Goal: Task Accomplishment & Management: Manage account settings

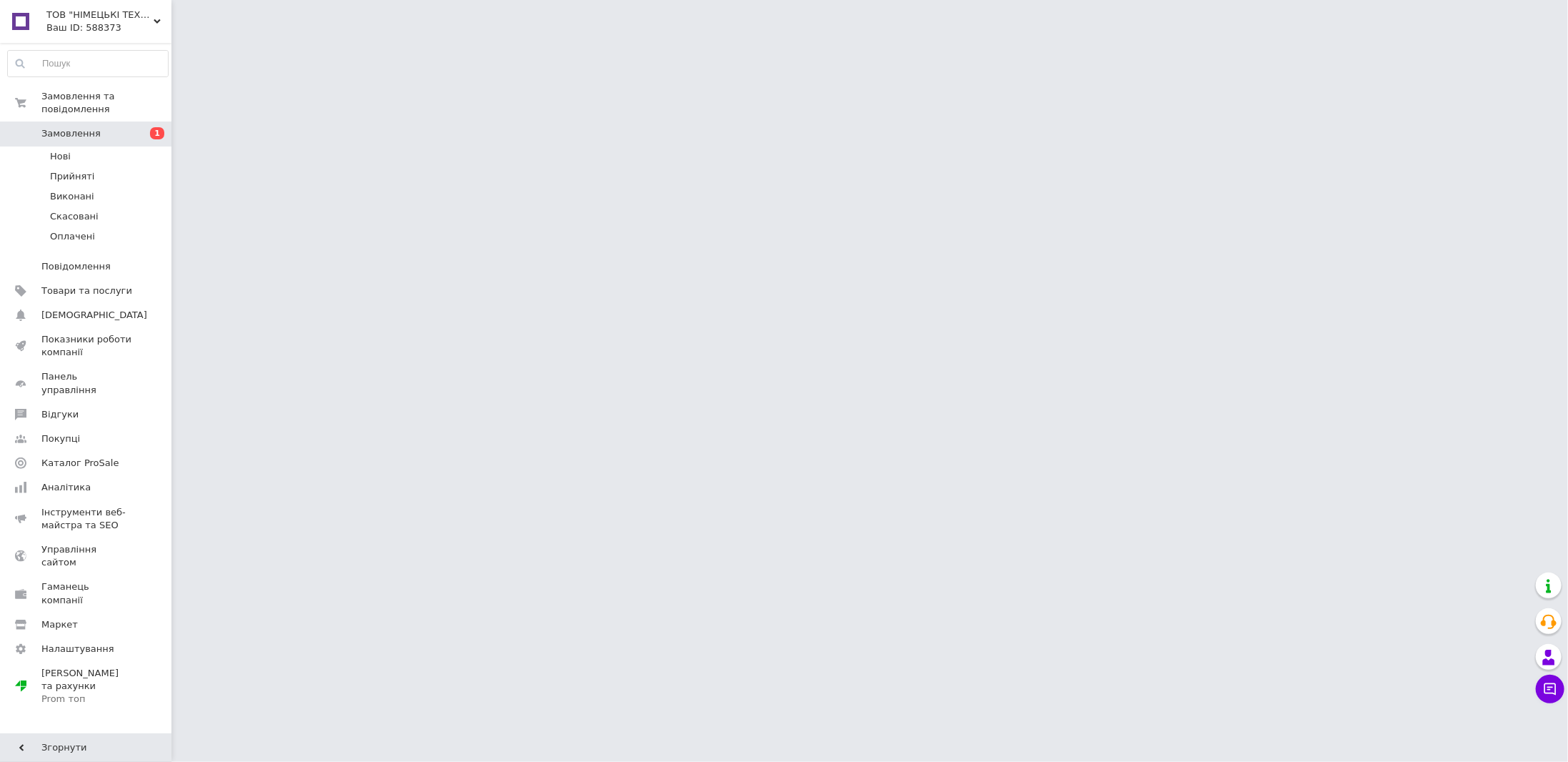
click at [95, 167] on li "Прийняті" at bounding box center [88, 176] width 175 height 20
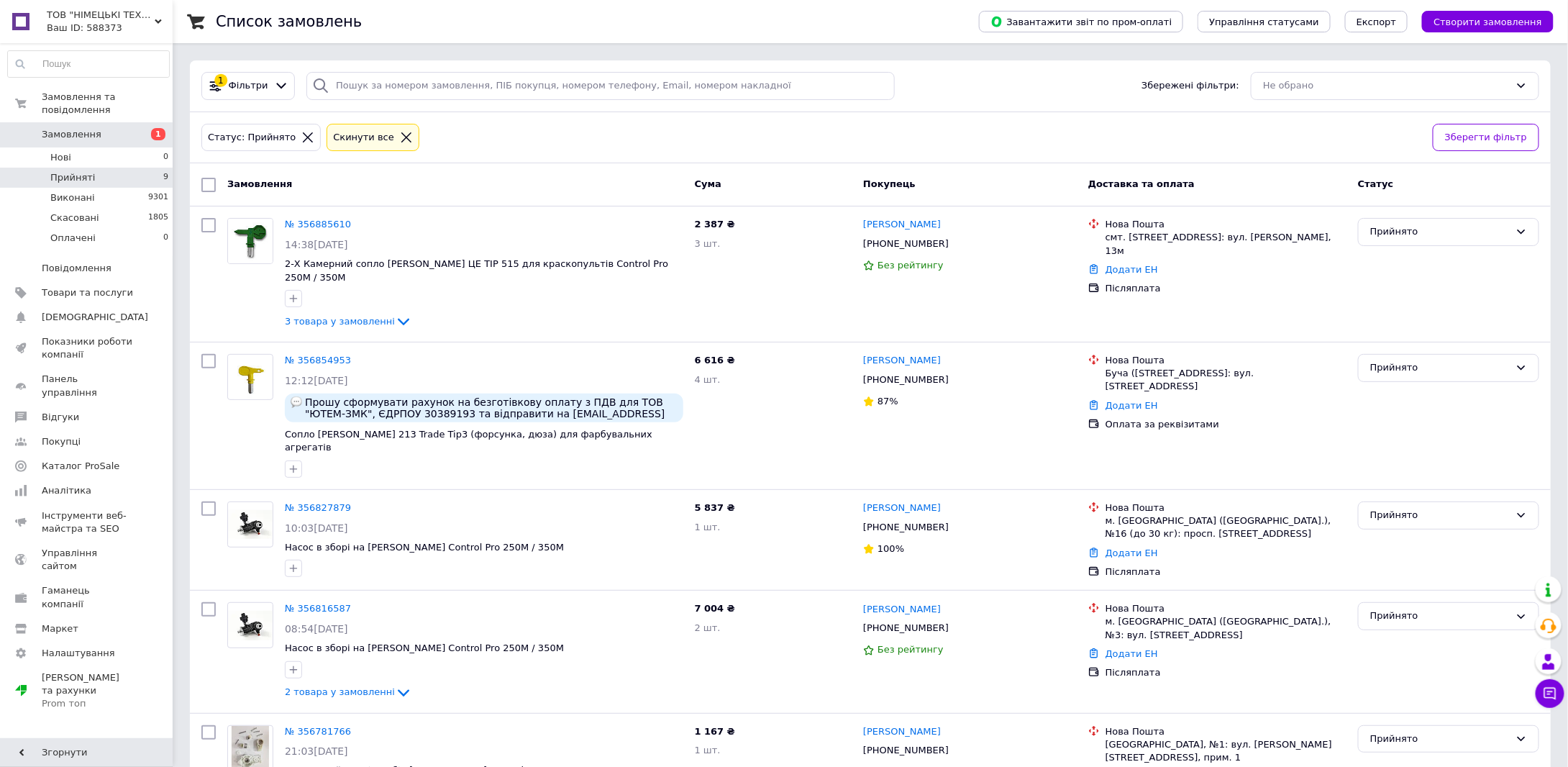
click at [61, 171] on span "Прийняті" at bounding box center [73, 177] width 45 height 13
click at [80, 171] on li "Прийняті 9" at bounding box center [88, 177] width 177 height 20
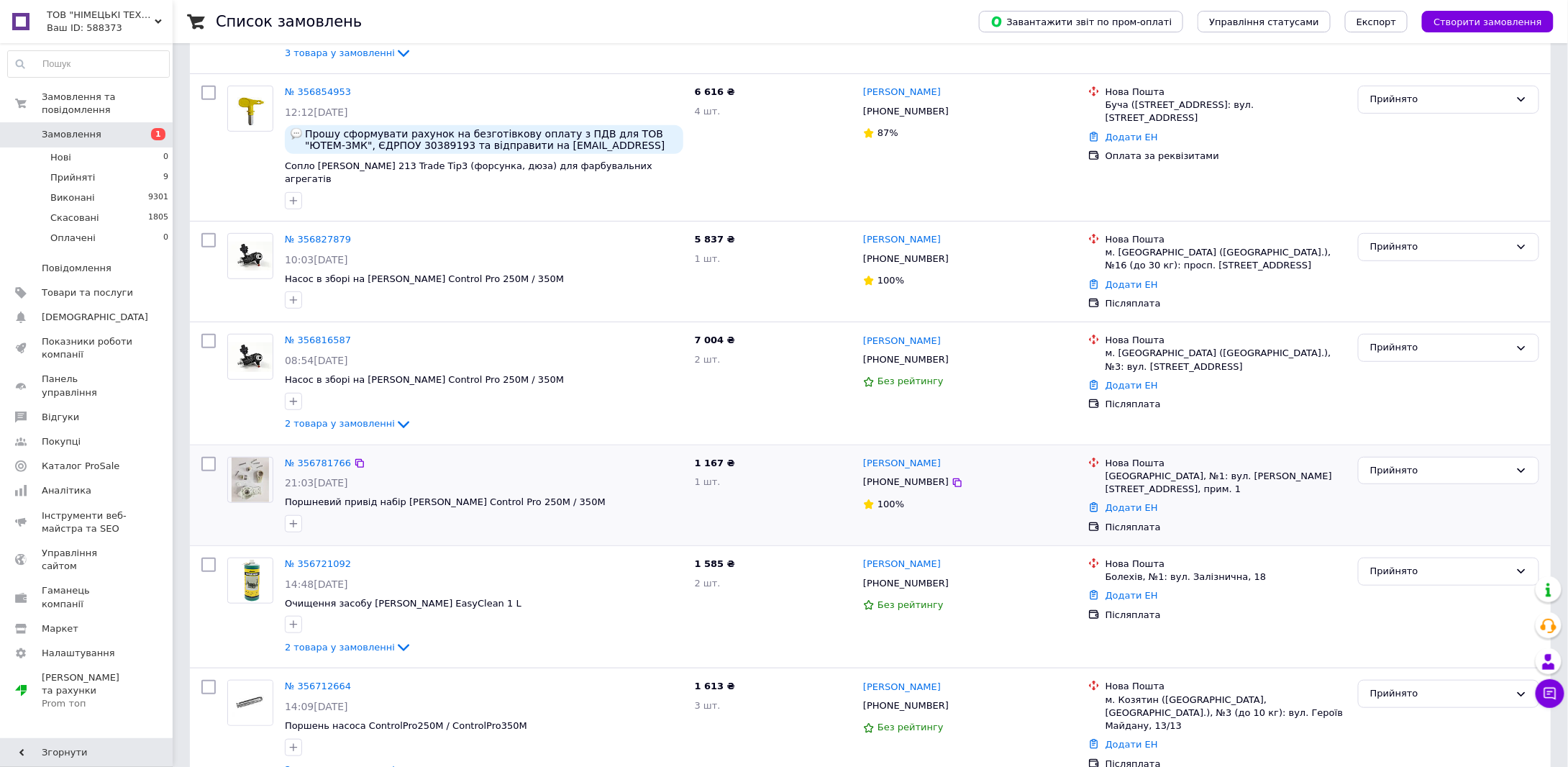
scroll to position [287, 0]
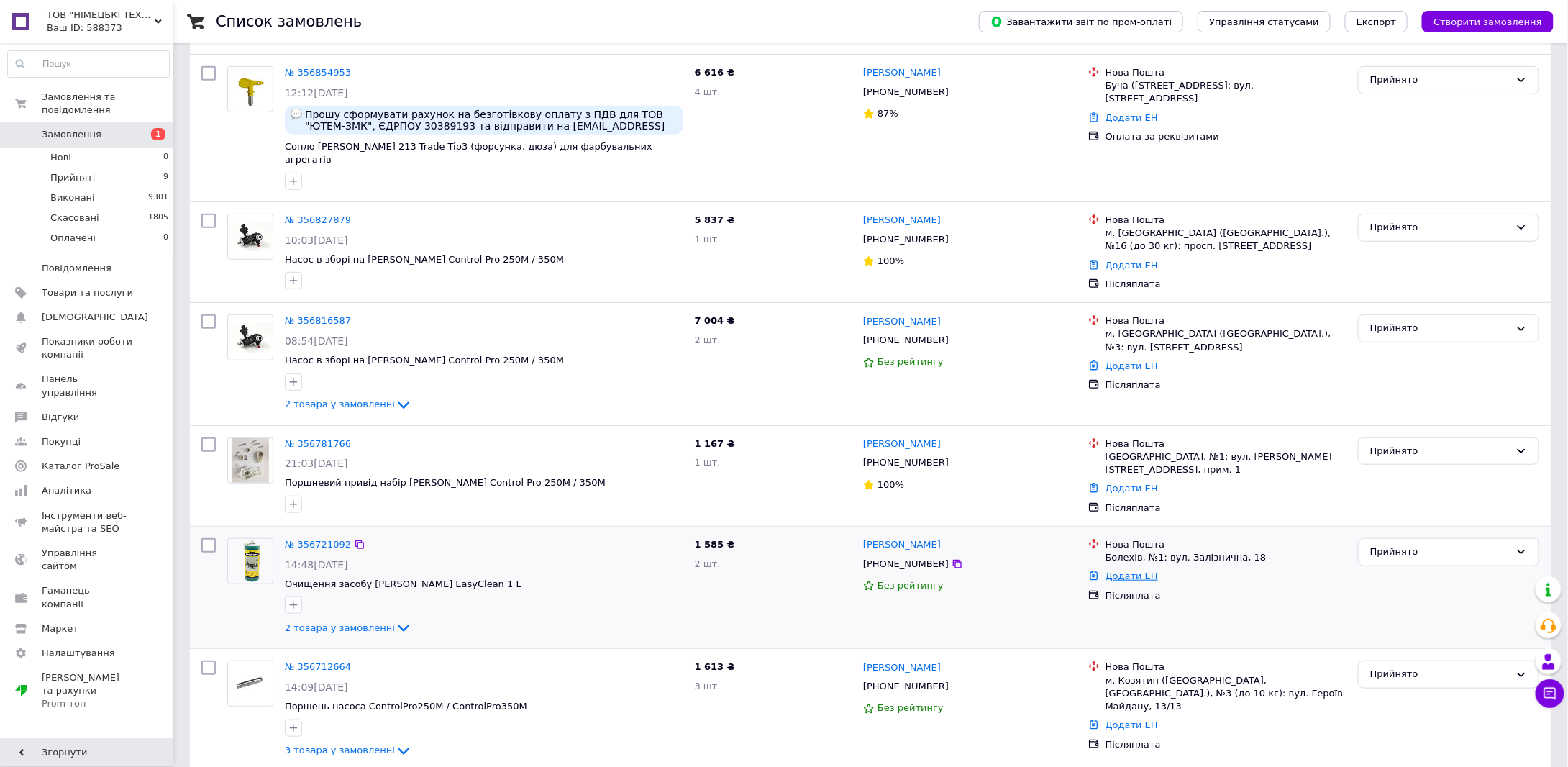
click at [1113, 570] on link "Додати ЕН" at bounding box center [1131, 576] width 53 height 10
click at [1086, 594] on input "Добавить ЕН" at bounding box center [1043, 603] width 193 height 29
paste input "59001432769114"
type input "59001432769114"
click at [1105, 641] on button "Додати" at bounding box center [1092, 642] width 93 height 29
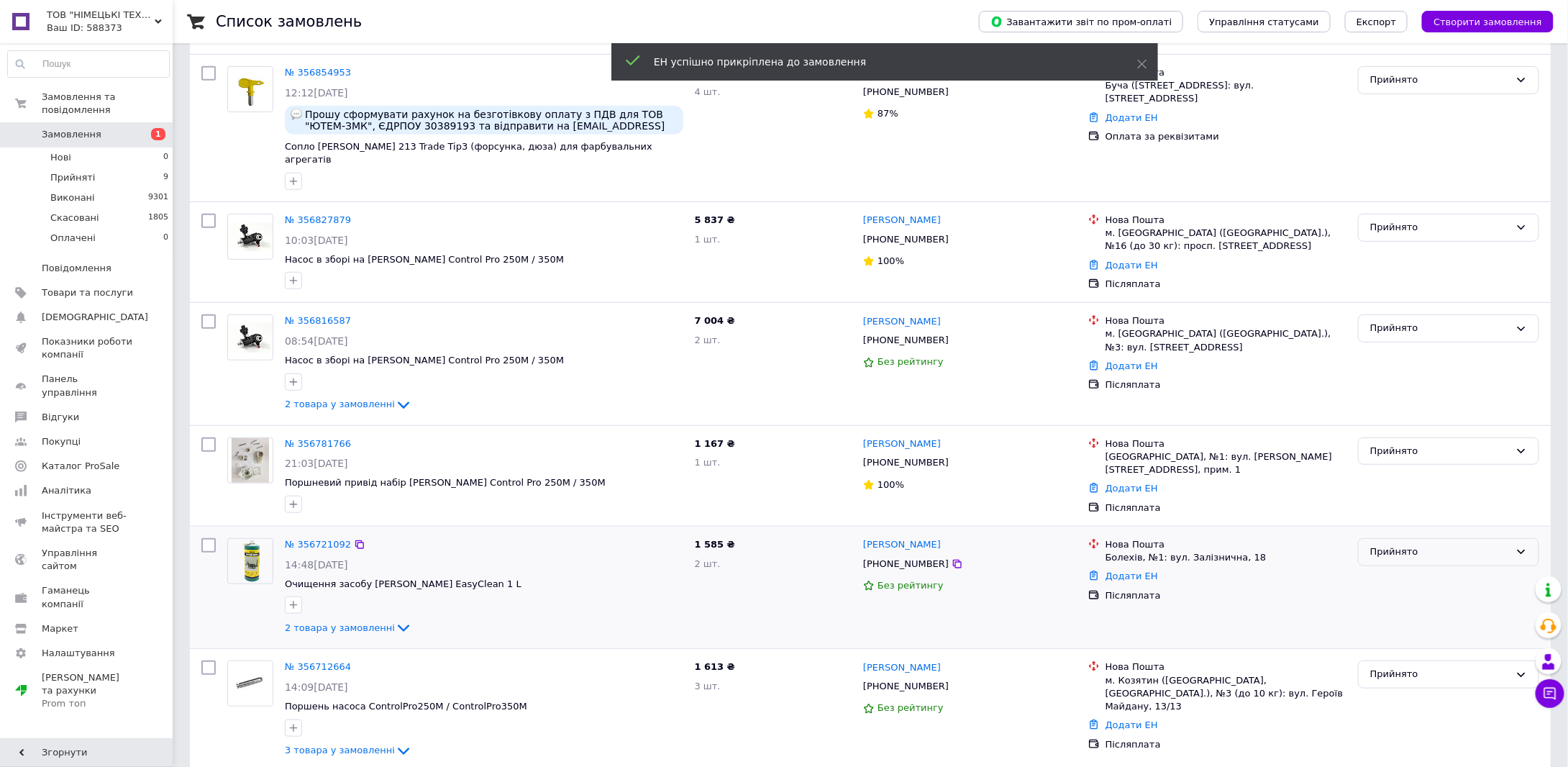
click at [1403, 545] on div "Прийнято" at bounding box center [1439, 551] width 139 height 15
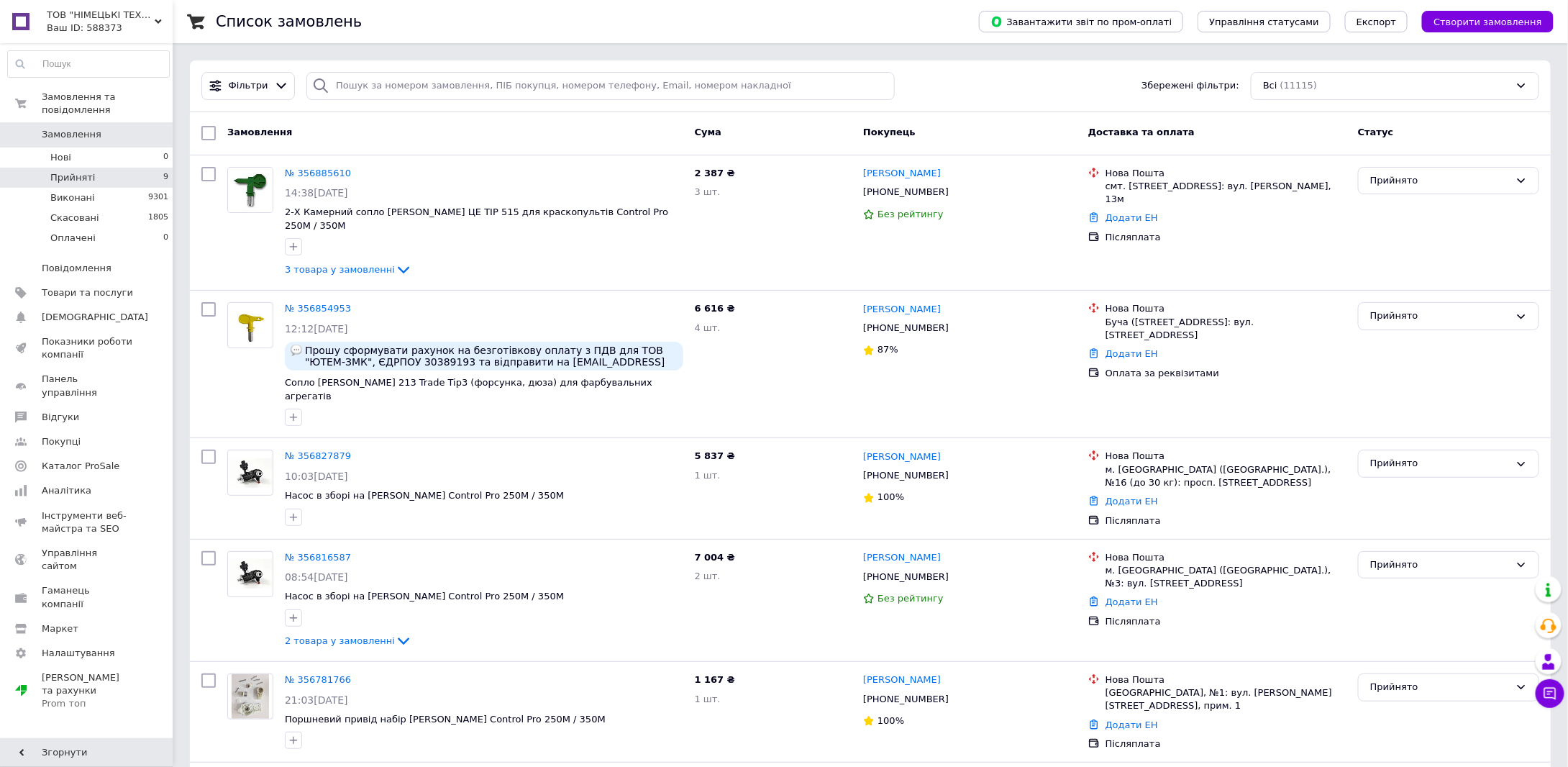
click at [116, 168] on li "Прийняті 9" at bounding box center [88, 177] width 177 height 20
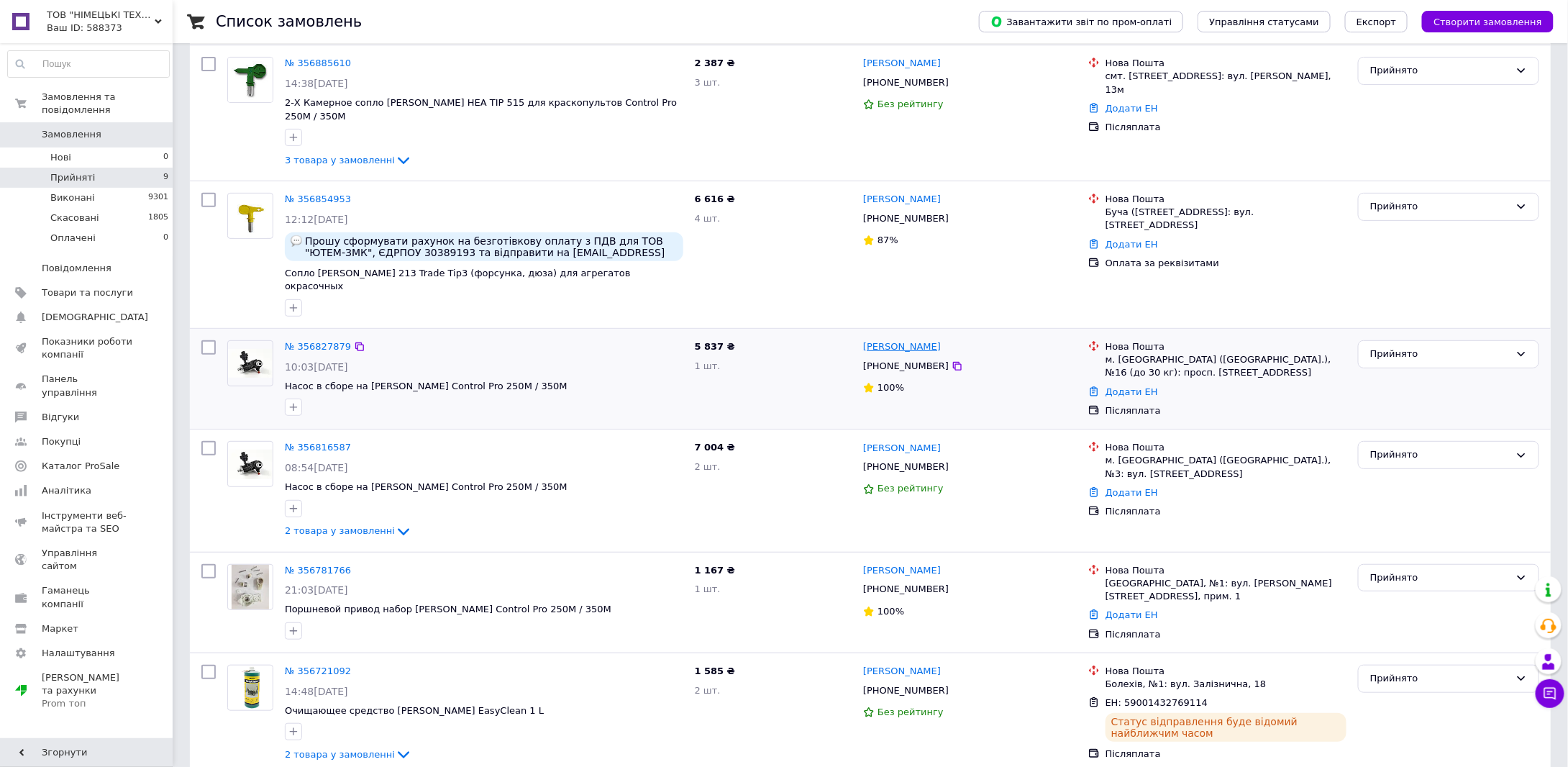
scroll to position [287, 0]
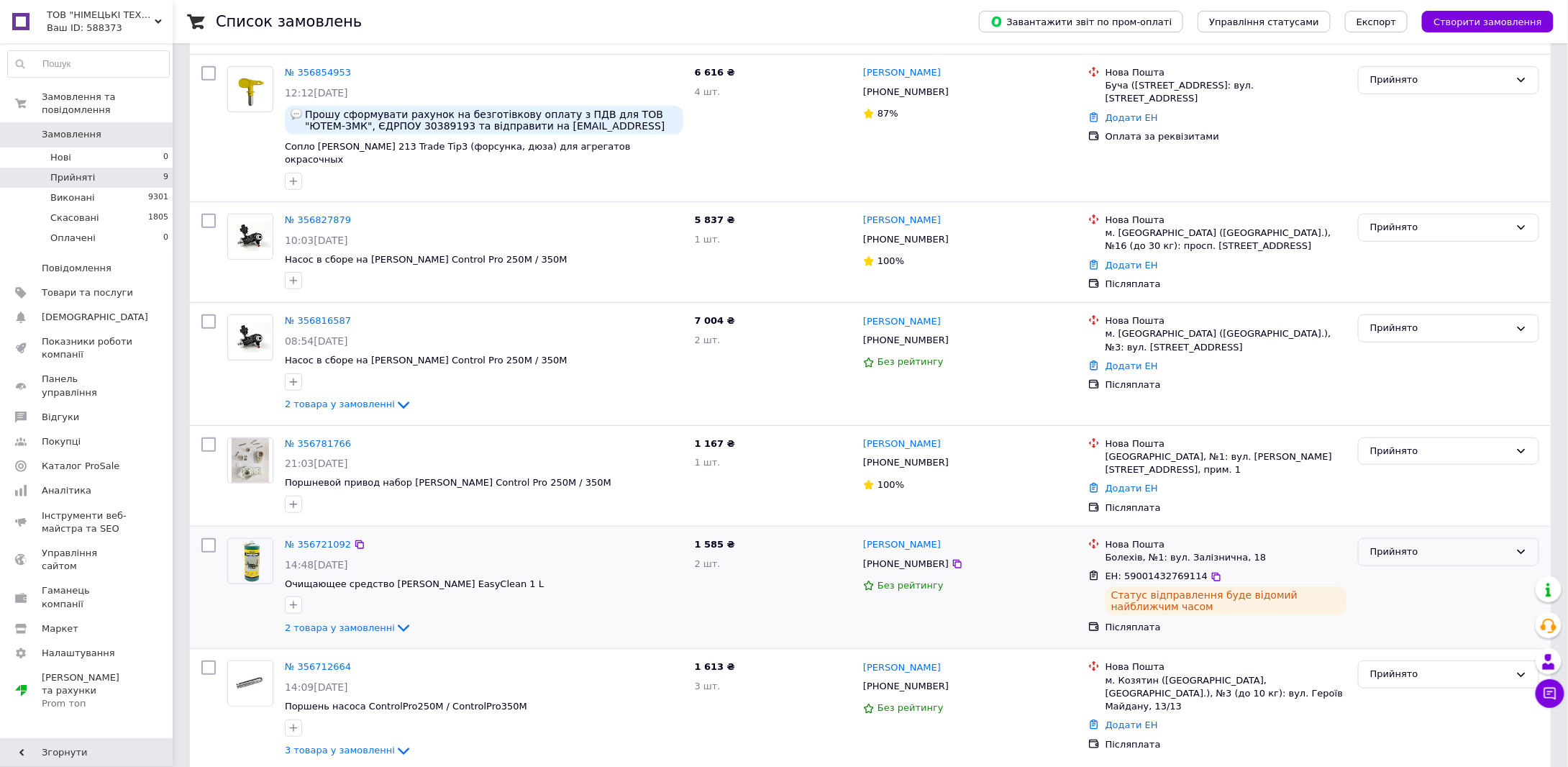
click at [1381, 545] on div "Прийнято" at bounding box center [1439, 551] width 139 height 15
click at [1383, 569] on li "Виконано" at bounding box center [1449, 582] width 180 height 27
drag, startPoint x: 1140, startPoint y: 231, endPoint x: 1134, endPoint y: 236, distance: 7.8
click at [1139, 260] on link "Додати ЕН" at bounding box center [1131, 265] width 53 height 10
click at [1076, 295] on input "Добавить ЕН" at bounding box center [1043, 293] width 193 height 29
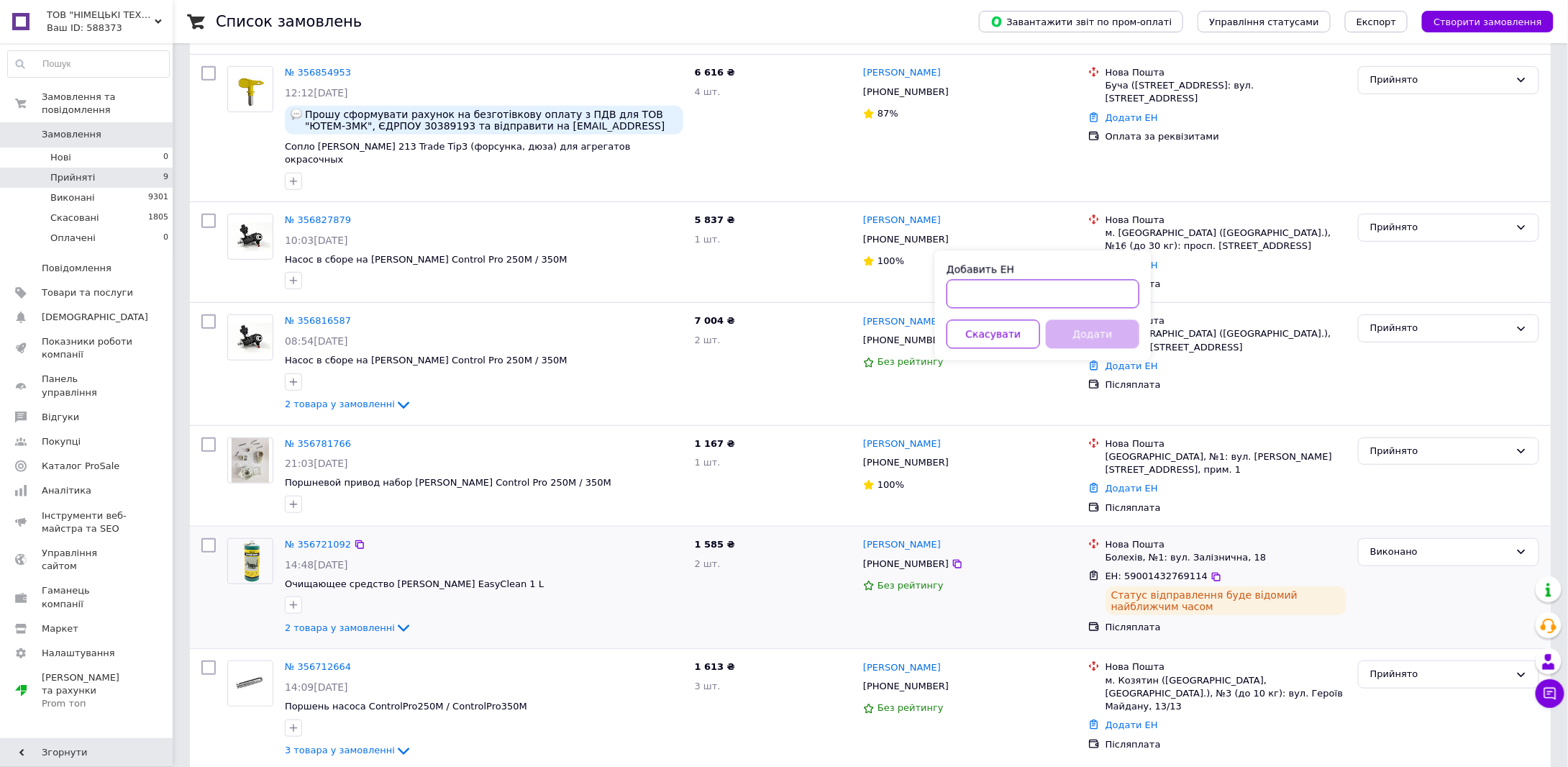
paste input "59001432769908"
type input "59001432769908"
click at [1096, 334] on button "Додати" at bounding box center [1092, 334] width 93 height 29
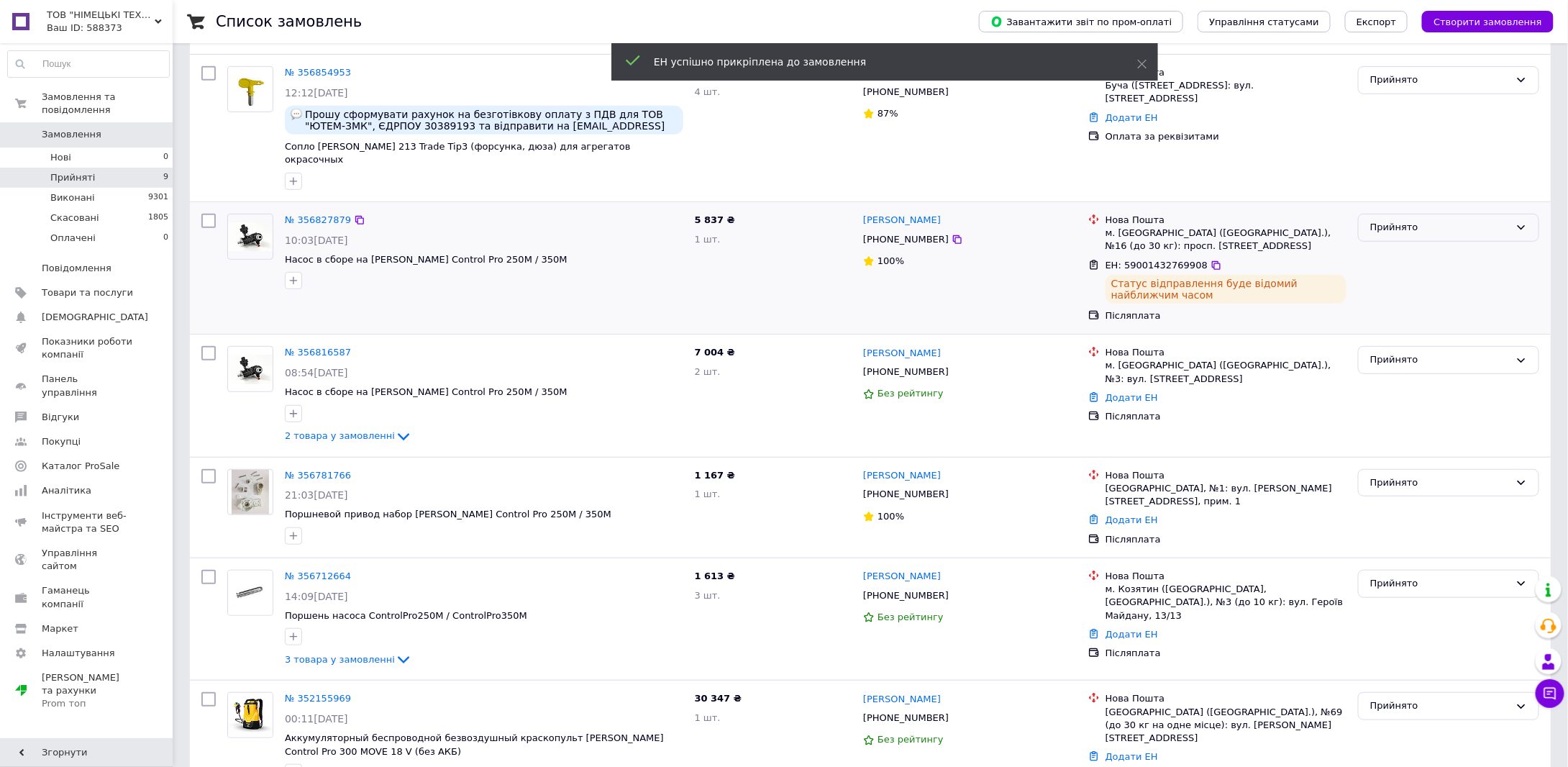
click at [1391, 220] on div "Прийнято" at bounding box center [1439, 227] width 139 height 15
click at [1387, 245] on li "Виконано" at bounding box center [1449, 258] width 180 height 27
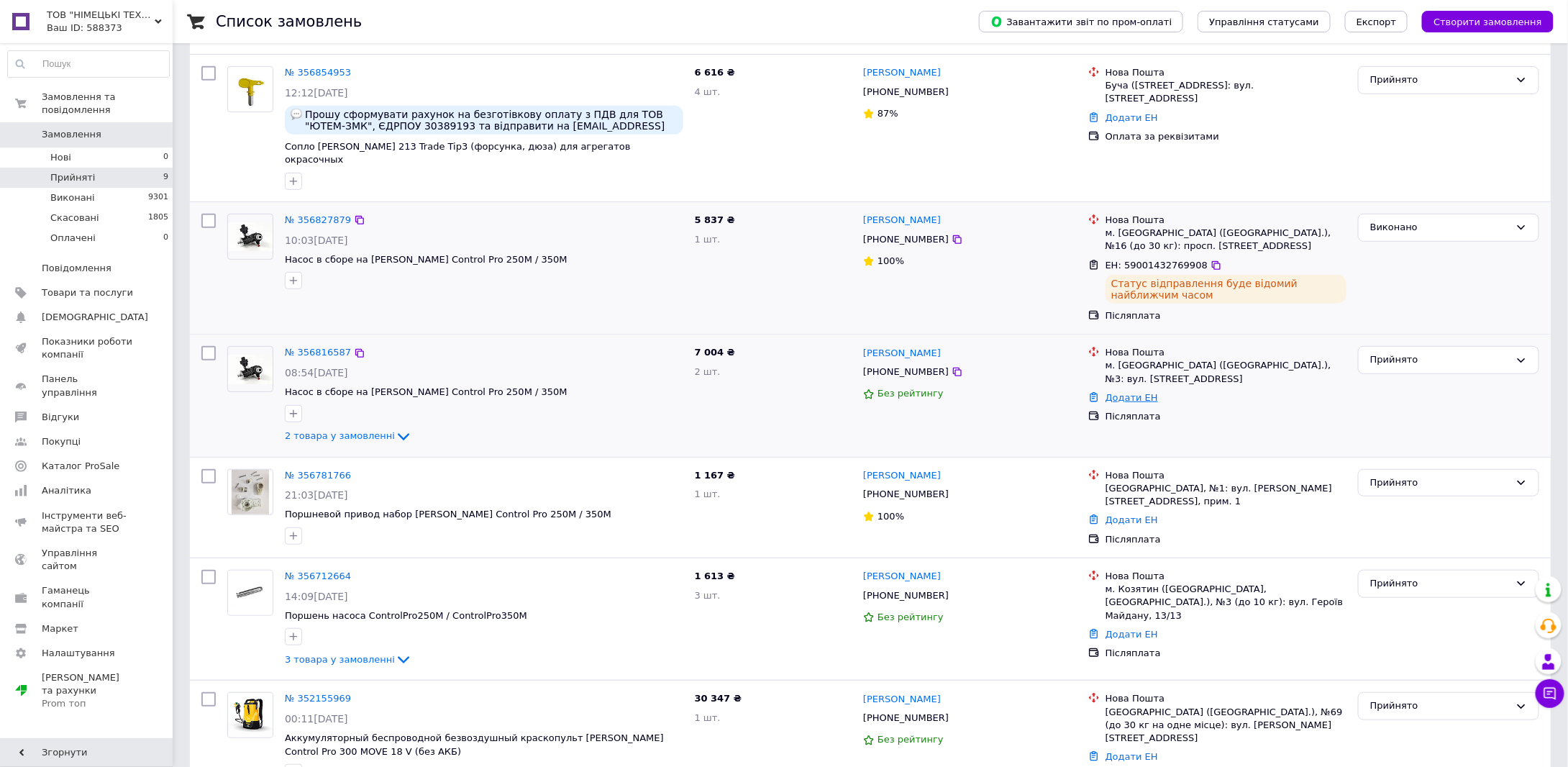
click at [1126, 392] on link "Додати ЕН" at bounding box center [1131, 397] width 53 height 10
click at [1075, 426] on input "Добавить ЕН" at bounding box center [1043, 426] width 193 height 29
paste input "59001432770845"
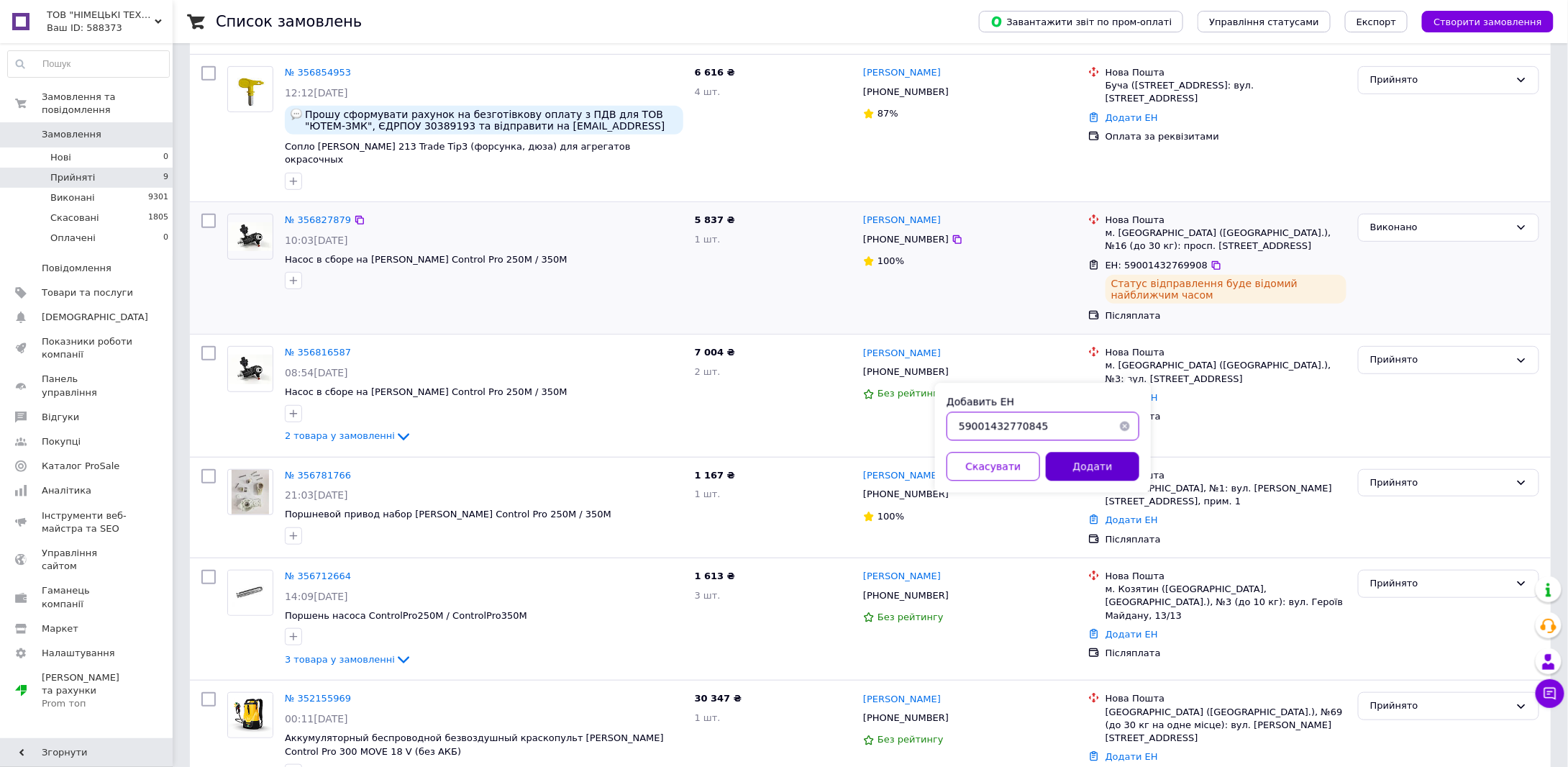
type input "59001432770845"
click at [1100, 467] on button "Додати" at bounding box center [1092, 467] width 93 height 29
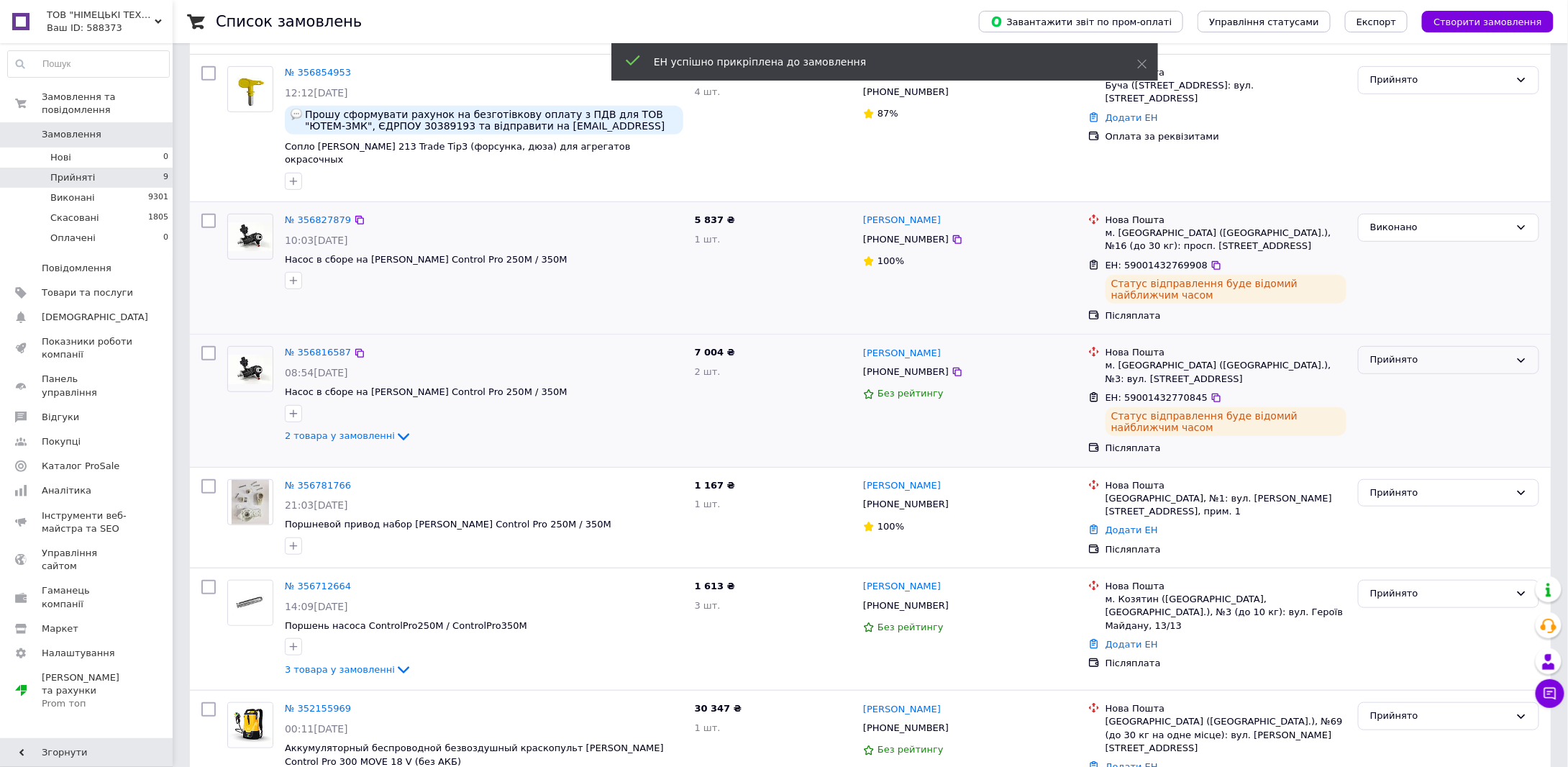
click at [1405, 352] on div "Прийнято" at bounding box center [1439, 359] width 139 height 15
click at [1390, 377] on li "Виконано" at bounding box center [1449, 390] width 180 height 27
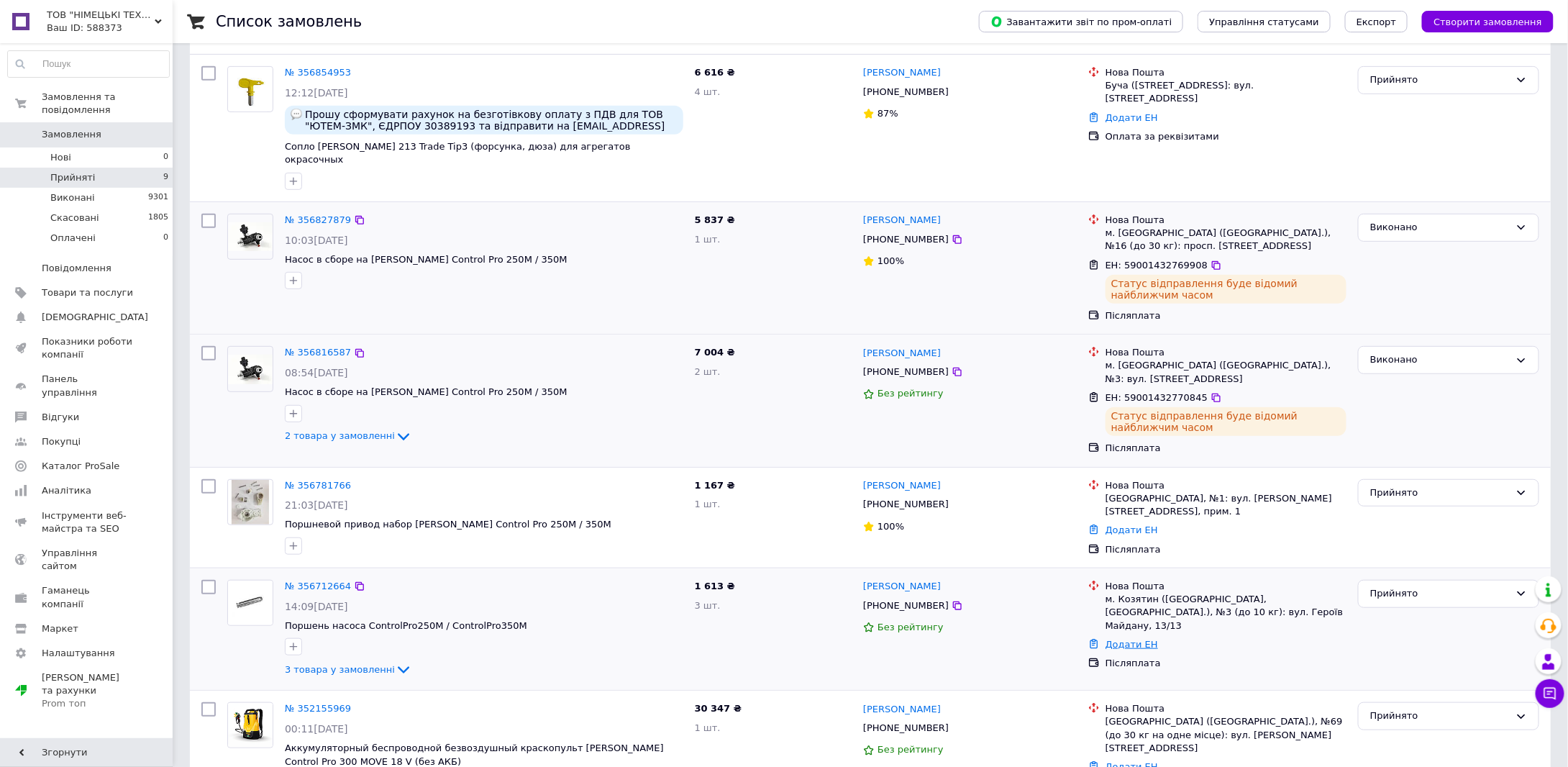
click at [1126, 639] on link "Додати ЕН" at bounding box center [1131, 644] width 53 height 10
click at [1045, 654] on input "Добавить ЕН" at bounding box center [1043, 657] width 193 height 29
paste input "59001432772868"
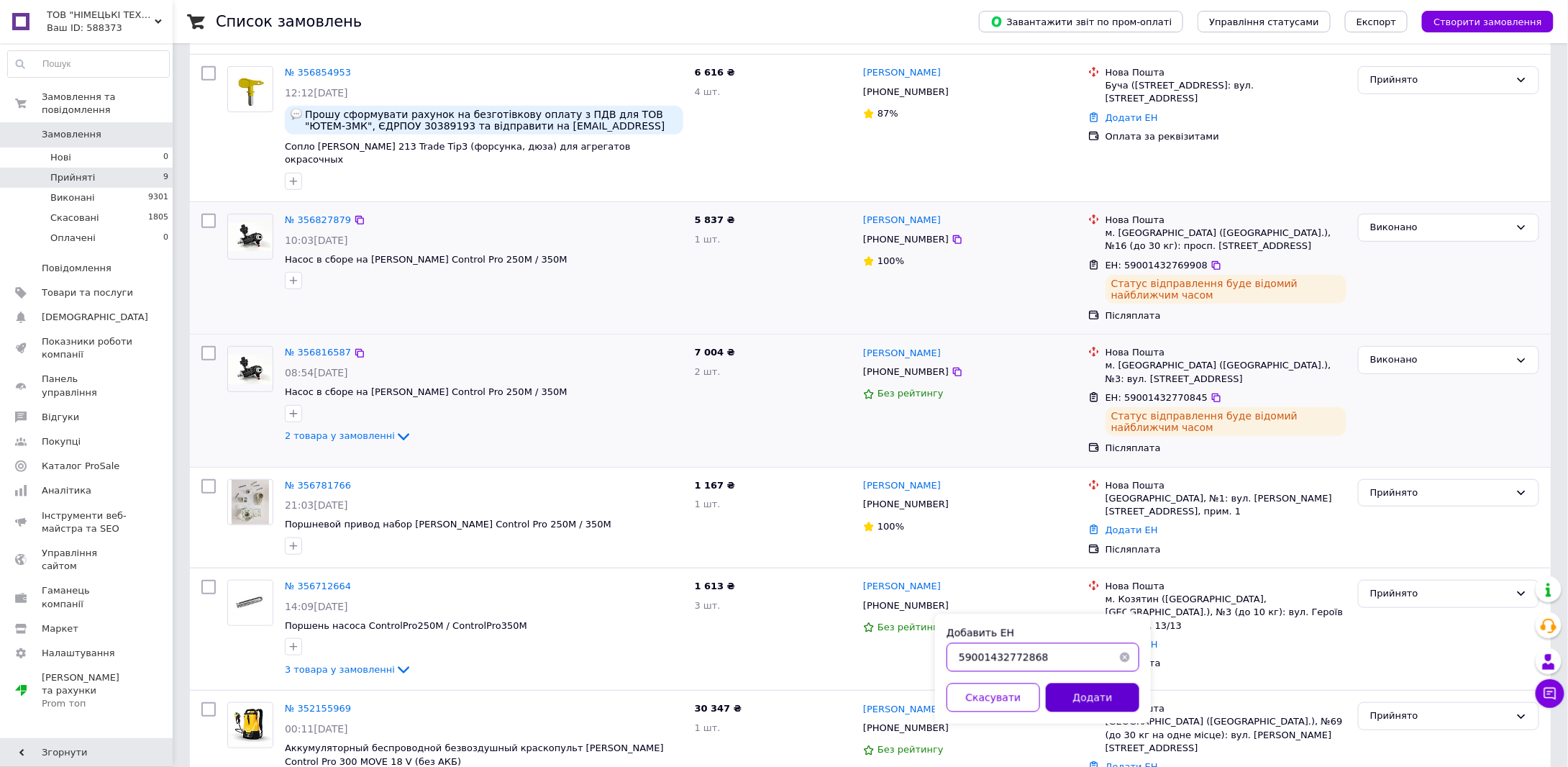
type input "59001432772868"
click at [1096, 691] on button "Додати" at bounding box center [1092, 697] width 93 height 29
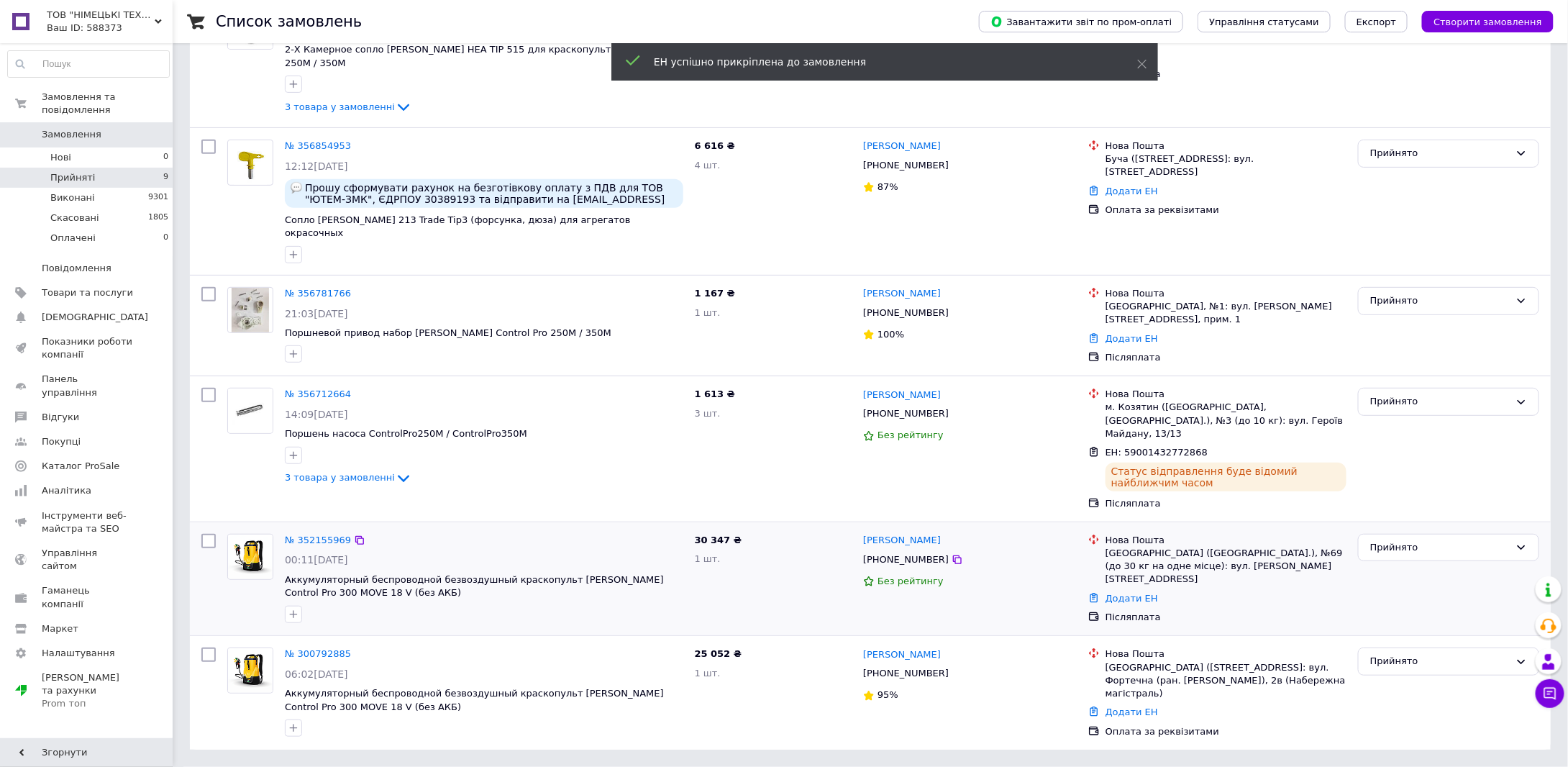
scroll to position [166, 0]
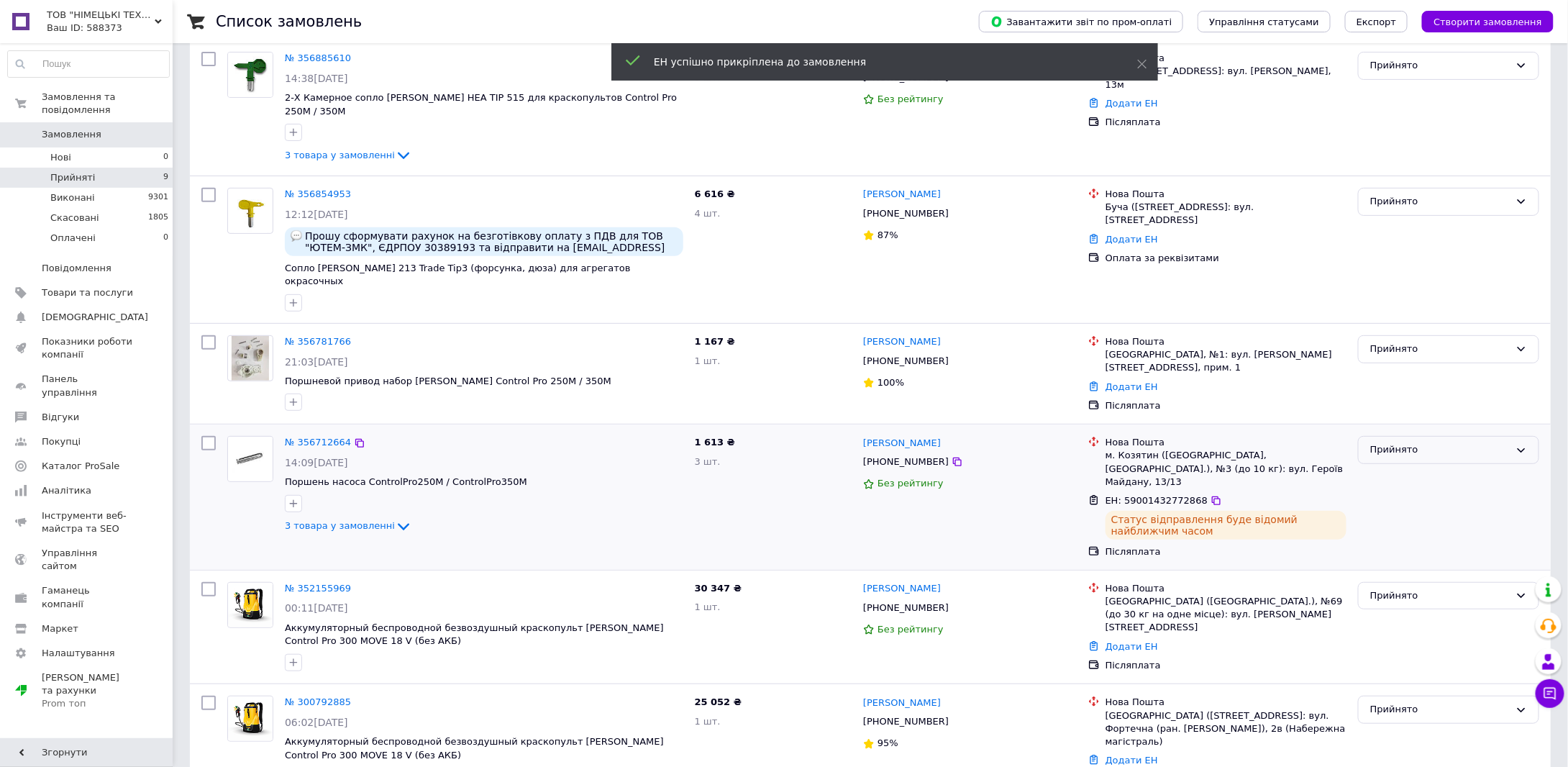
click at [1384, 442] on div "Прийнято" at bounding box center [1439, 449] width 139 height 15
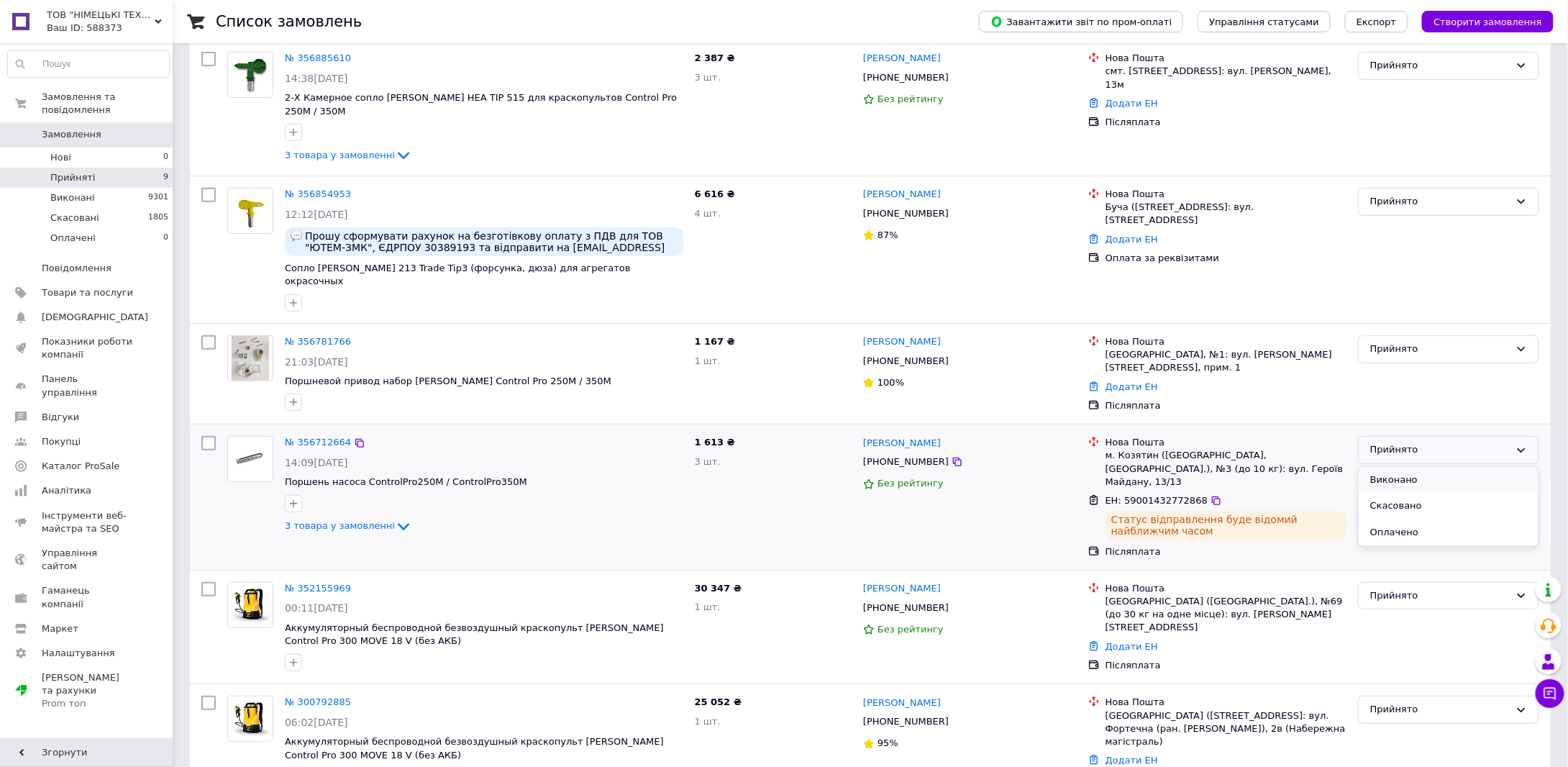
click at [1382, 467] on li "Виконано" at bounding box center [1449, 480] width 180 height 27
click at [1137, 381] on link "Додати ЕН" at bounding box center [1131, 386] width 53 height 10
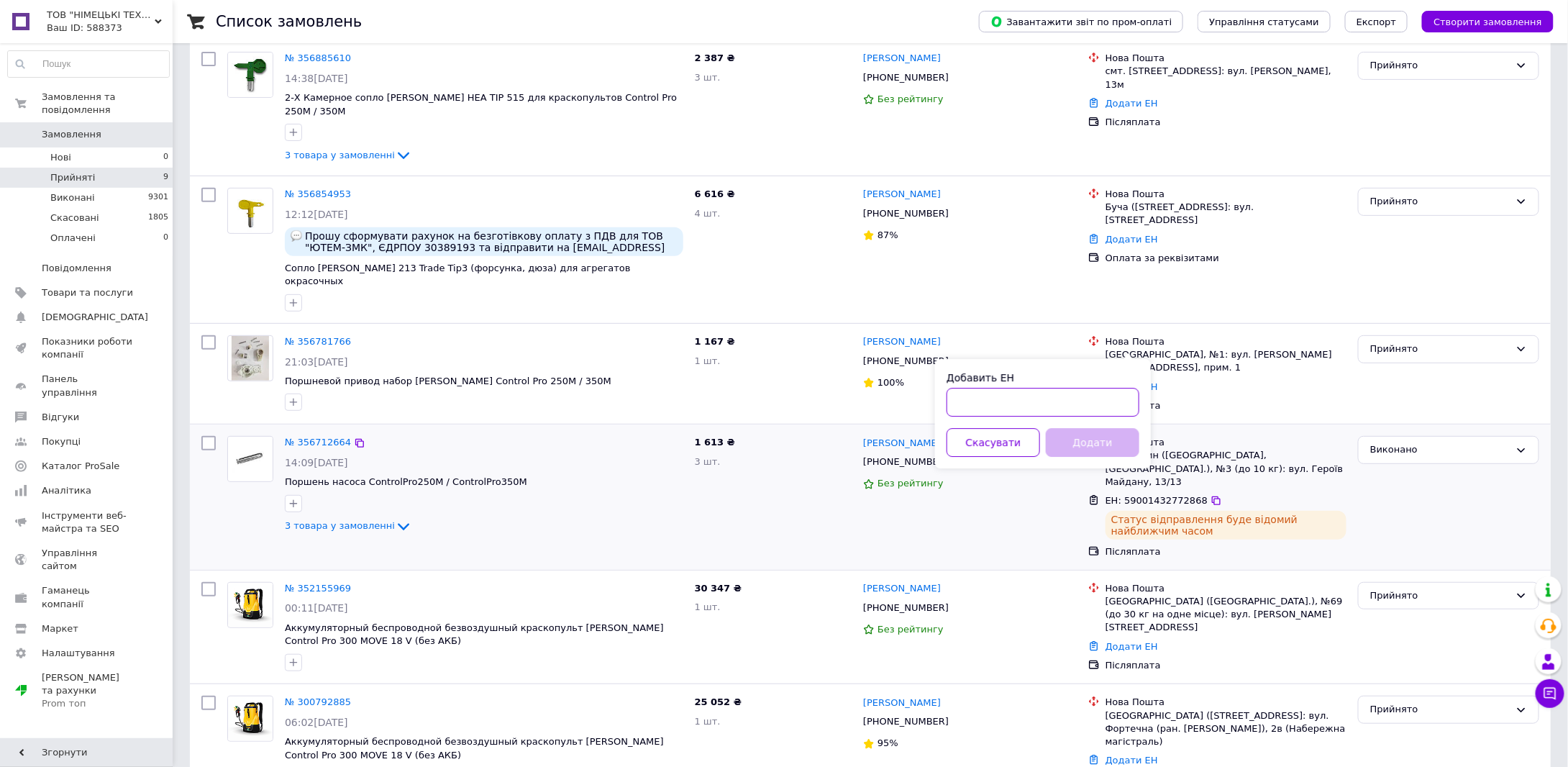
click at [1091, 397] on input "Добавить ЕН" at bounding box center [1043, 402] width 193 height 29
paste input "59001432774065"
type input "59001432774065"
click at [1106, 446] on button "Додати" at bounding box center [1092, 442] width 93 height 29
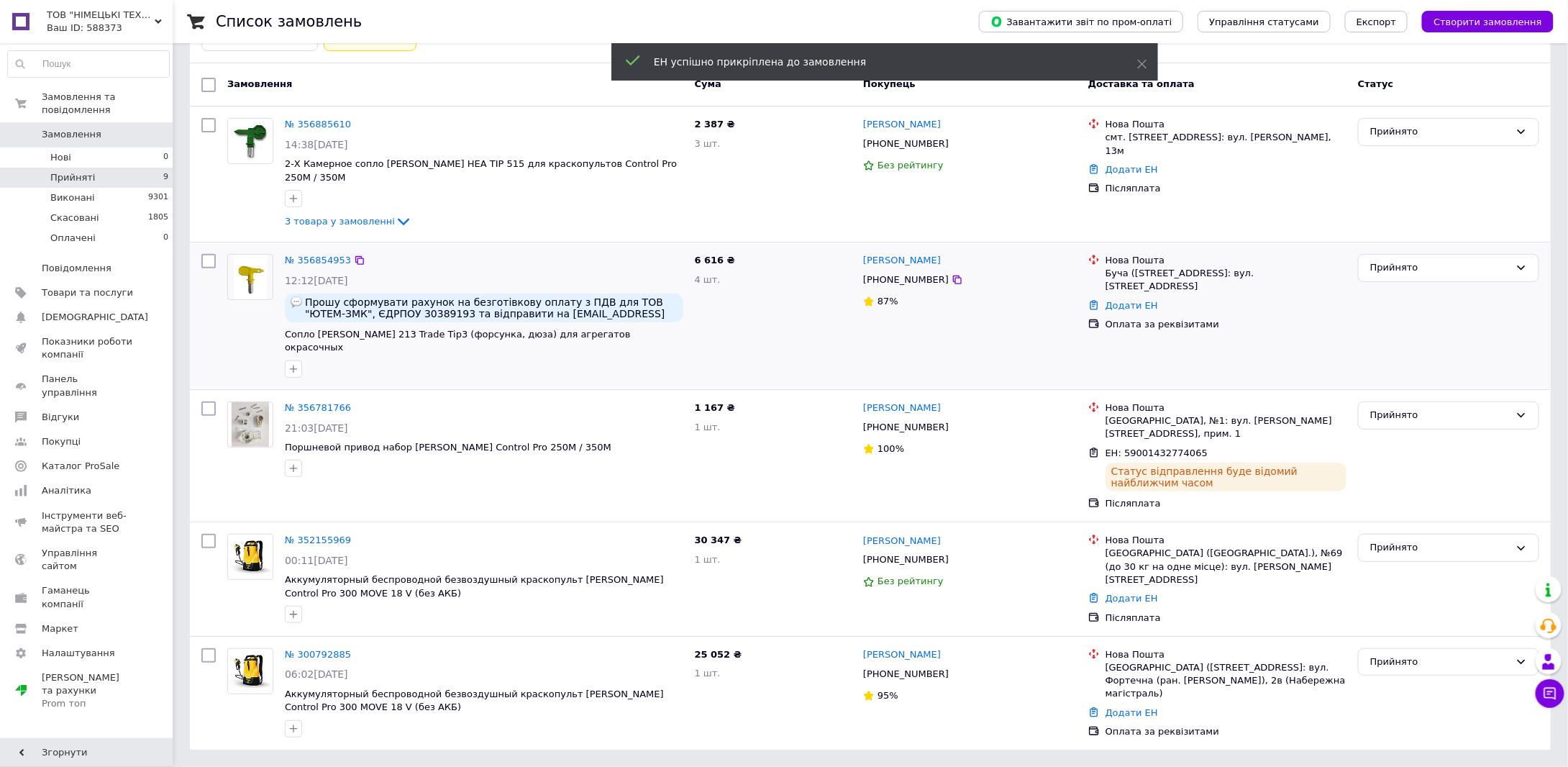
scroll to position [54, 0]
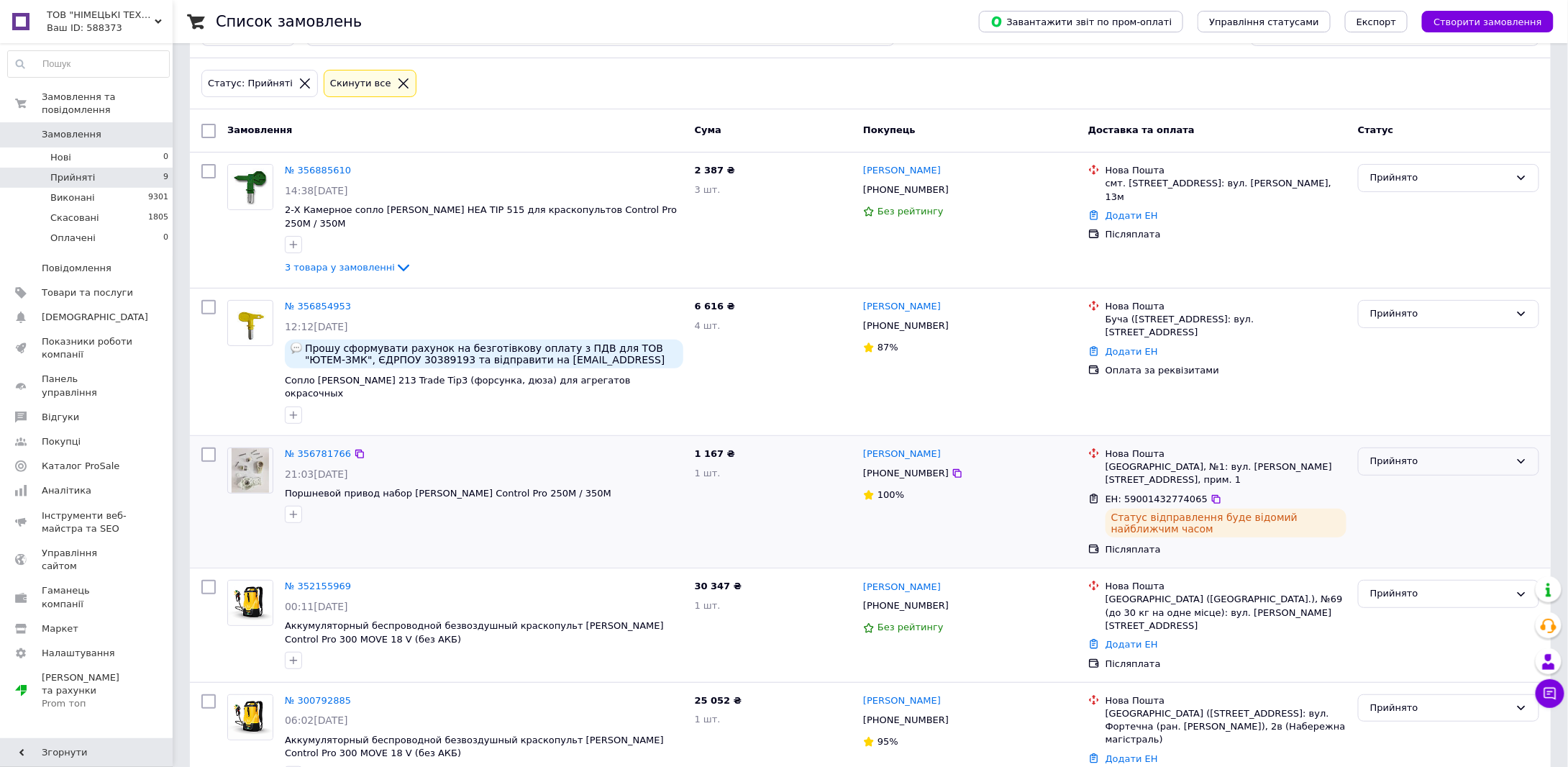
click at [1390, 448] on div "Прийнято" at bounding box center [1448, 461] width 181 height 28
click at [1385, 479] on li "Виконано" at bounding box center [1449, 492] width 180 height 27
